Goal: Find specific page/section: Find specific page/section

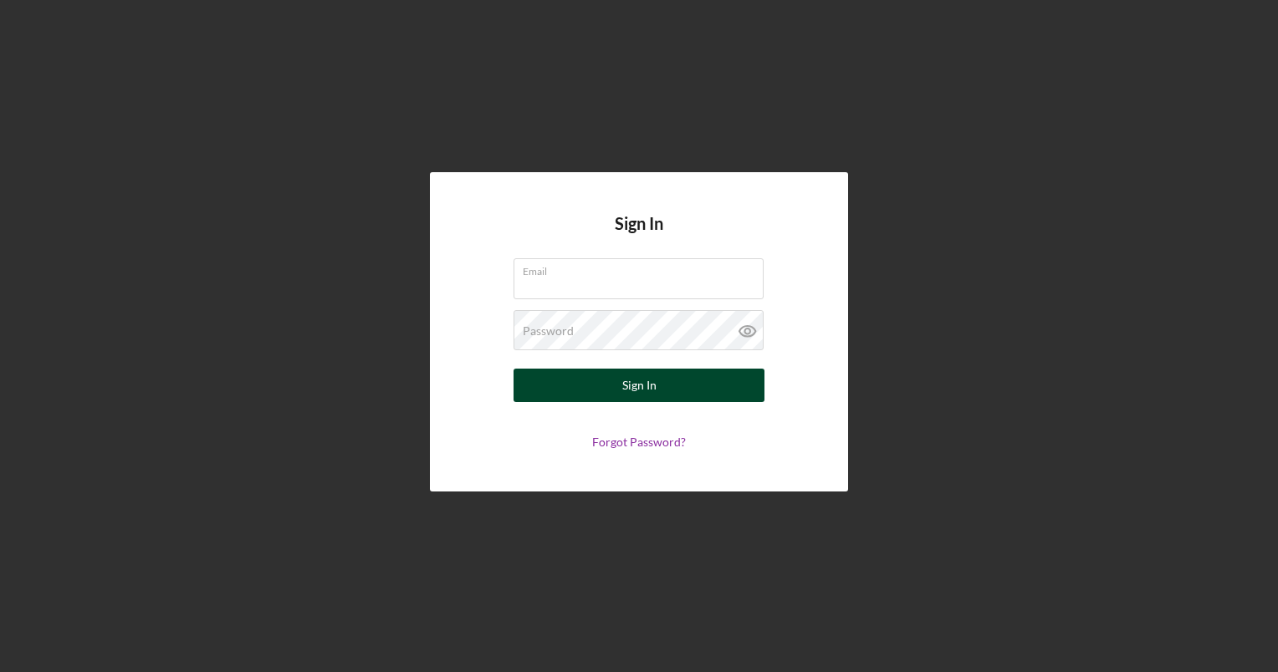
type input "[EMAIL_ADDRESS][DOMAIN_NAME]"
click at [669, 380] on button "Sign In" at bounding box center [638, 385] width 251 height 33
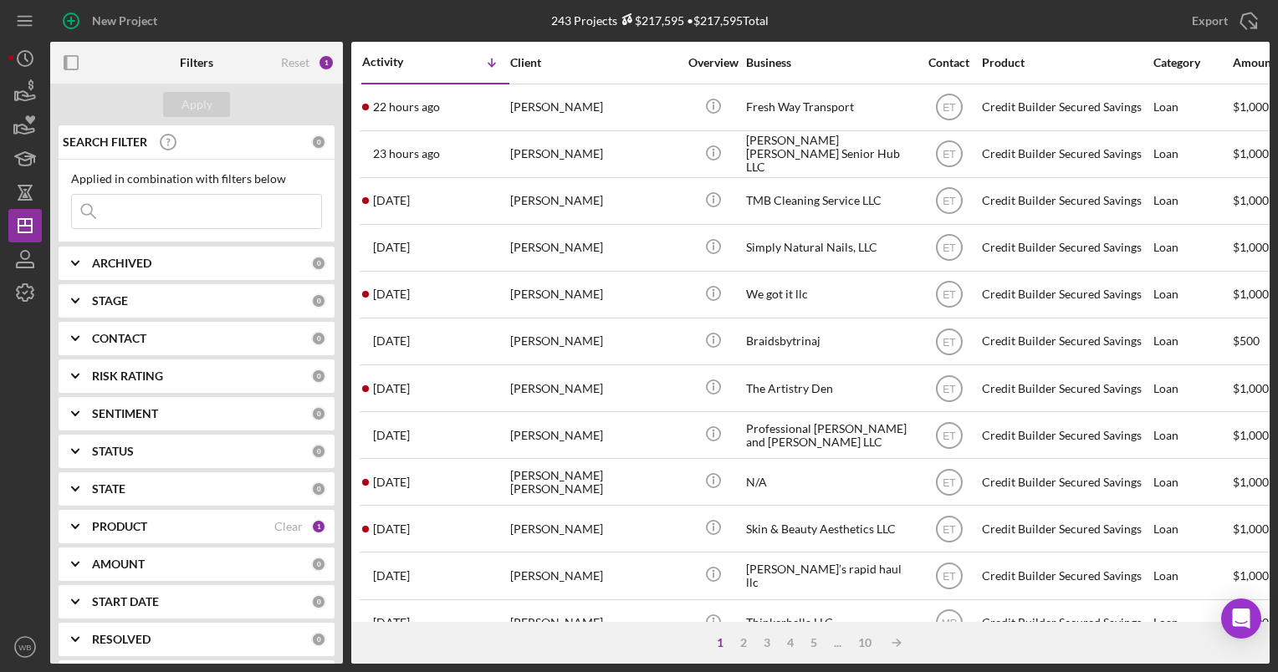
click at [177, 207] on input at bounding box center [196, 211] width 249 height 33
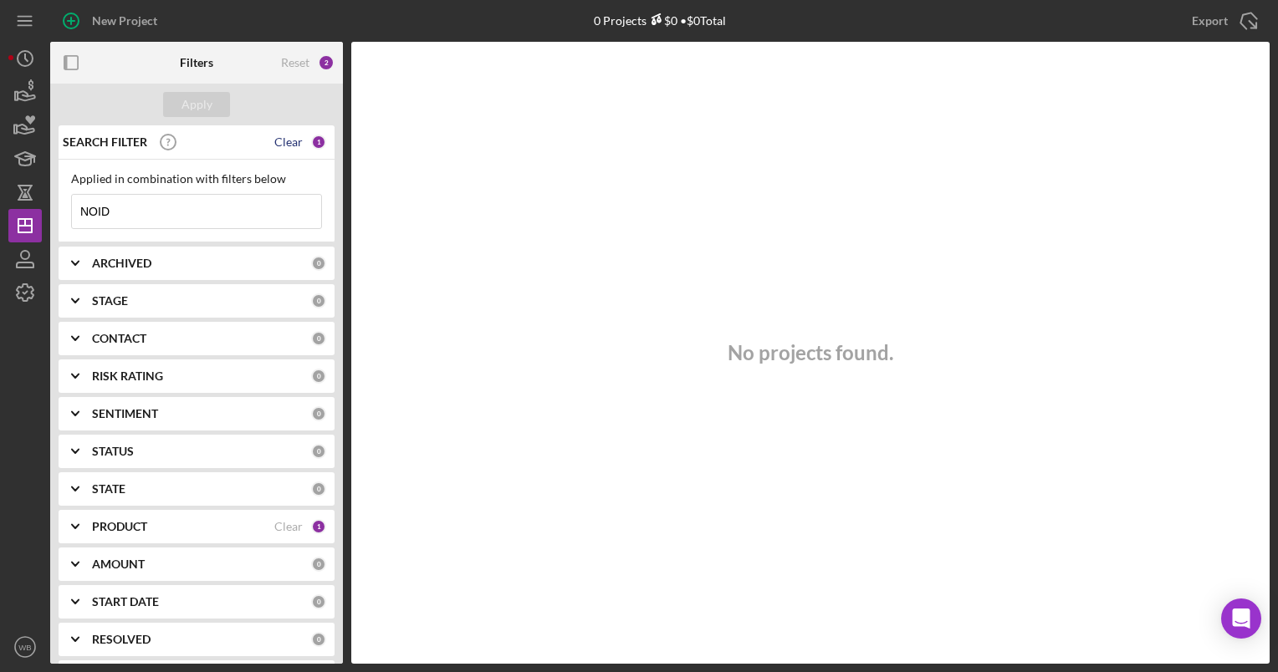
type input "NOID"
click at [283, 140] on div "Clear" at bounding box center [288, 141] width 28 height 13
click at [125, 215] on input at bounding box center [196, 211] width 249 height 33
type input "NOID"
click at [293, 142] on div "Clear" at bounding box center [288, 141] width 28 height 13
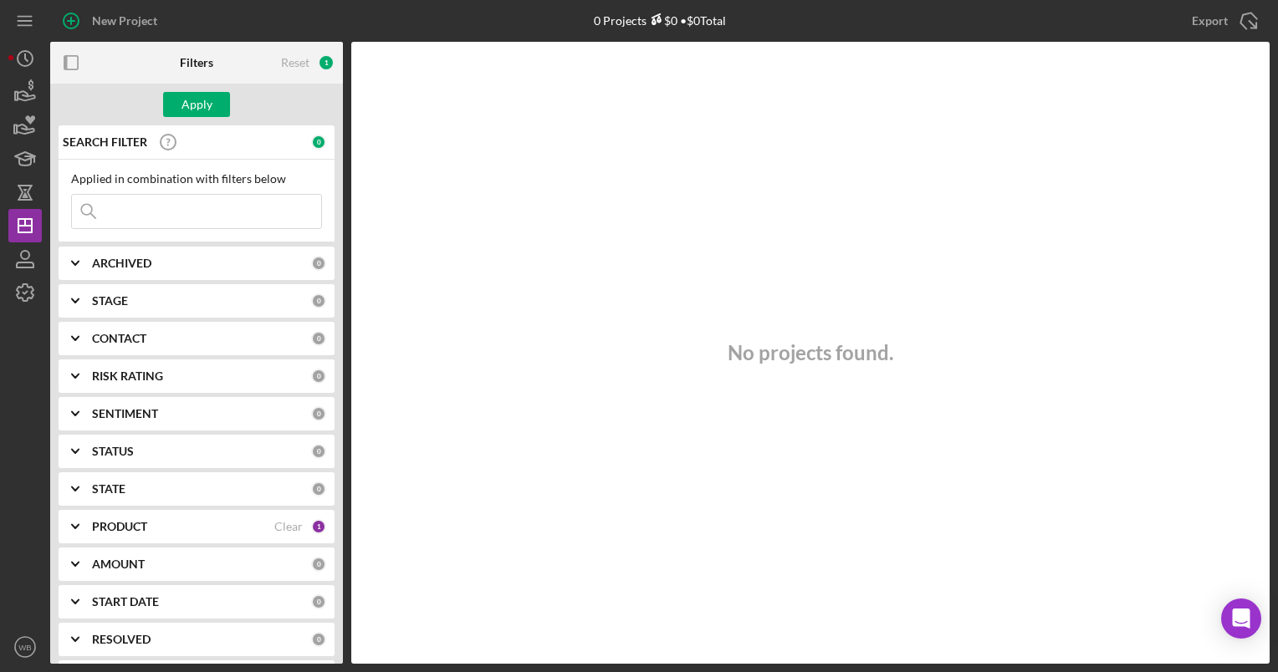
click at [172, 212] on input at bounding box center [196, 211] width 249 height 33
click at [612, 170] on div "No projects found." at bounding box center [810, 353] width 918 height 622
